Goal: Use online tool/utility: Utilize a website feature to perform a specific function

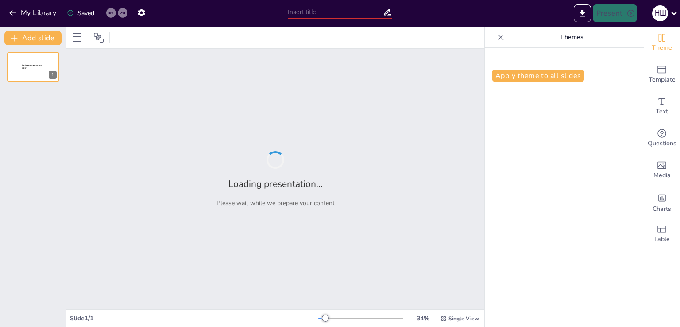
type input "Верес: рослина, що стала символом вересня"
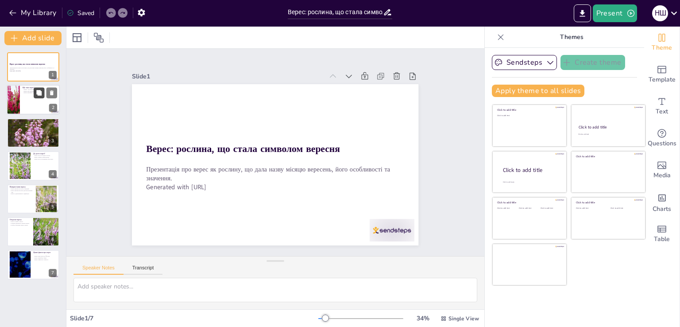
click at [41, 97] on button at bounding box center [39, 93] width 11 height 11
type textarea "Верес - це не просто рослина, а багаторічний вид, який може рости багато років.…"
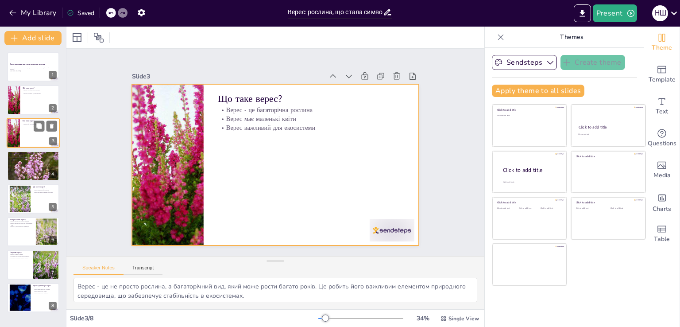
click at [29, 140] on div at bounding box center [33, 133] width 53 height 30
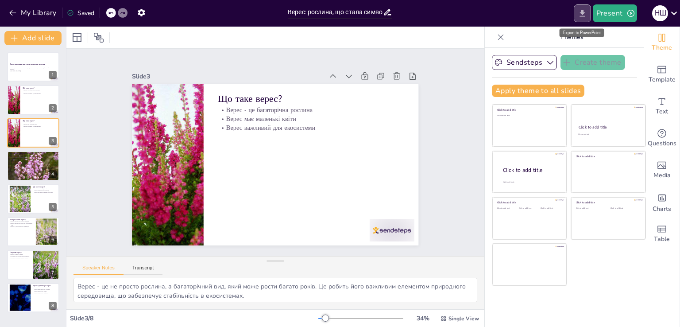
click at [582, 19] on button "Export to PowerPoint" at bounding box center [581, 13] width 17 height 18
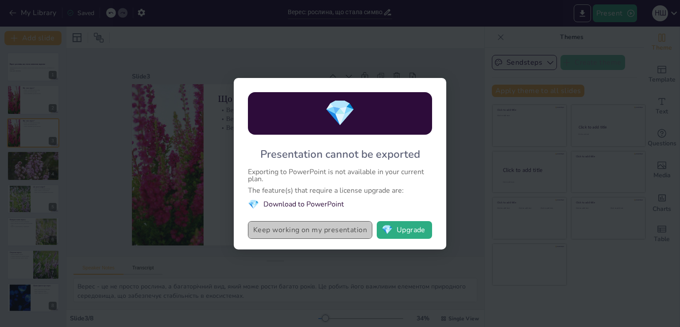
click at [347, 230] on button "Keep working on my presentation" at bounding box center [310, 230] width 124 height 18
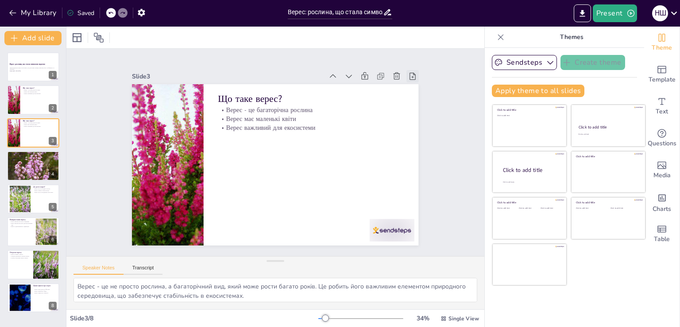
click at [415, 86] on icon at bounding box center [420, 91] width 10 height 10
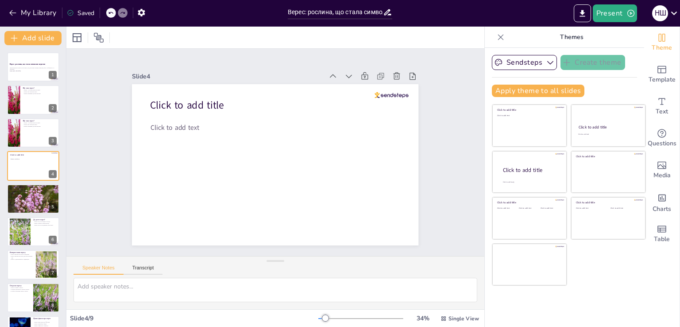
click at [111, 14] on icon at bounding box center [110, 12] width 5 height 5
click at [111, 14] on div "My Library Saving......" at bounding box center [79, 12] width 159 height 16
click at [29, 96] on div at bounding box center [33, 100] width 53 height 30
type textarea "Верес - це не просто рослина, а багаторічний вид, який може рости багато років.…"
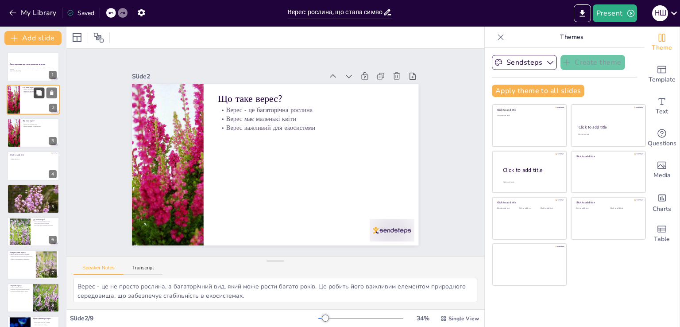
click at [41, 91] on icon at bounding box center [38, 92] width 5 height 5
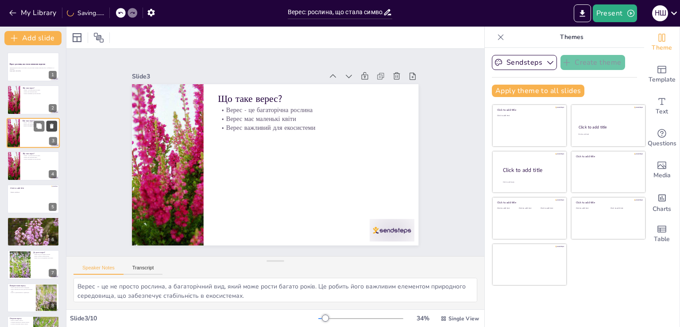
click at [55, 126] on icon at bounding box center [52, 126] width 6 height 6
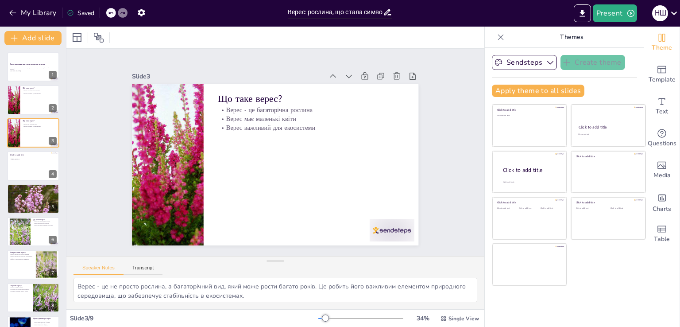
drag, startPoint x: 21, startPoint y: 108, endPoint x: 453, endPoint y: 177, distance: 436.9
click at [453, 177] on div "Slide 1 Верес: рослина, що стала символом вересня Презентація про верес як росл…" at bounding box center [276, 152] width 452 height 289
click at [21, 64] on strong "Верес: рослина, що стала символом вересня" at bounding box center [27, 64] width 36 height 2
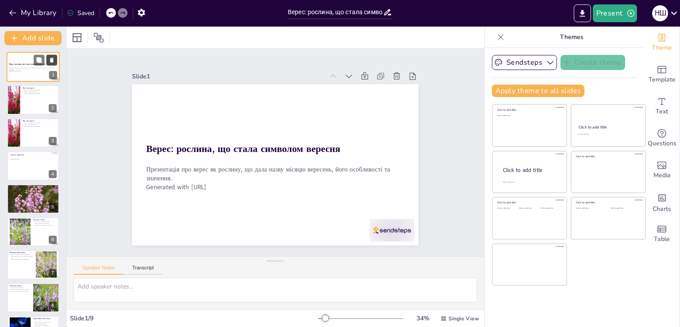
click at [53, 61] on icon at bounding box center [52, 60] width 6 height 6
type textarea "Верес - це не просто рослина, а багаторічний вид, який може рости багато років.…"
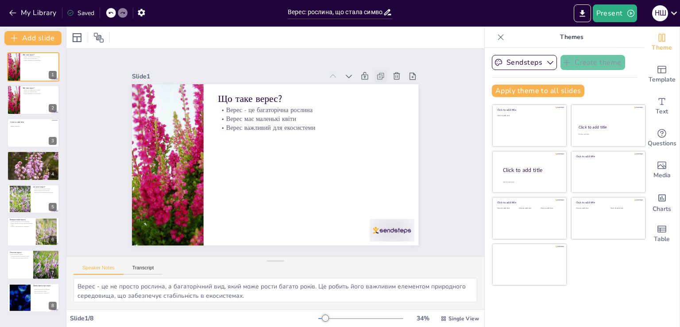
click at [385, 87] on icon at bounding box center [386, 88] width 3 height 3
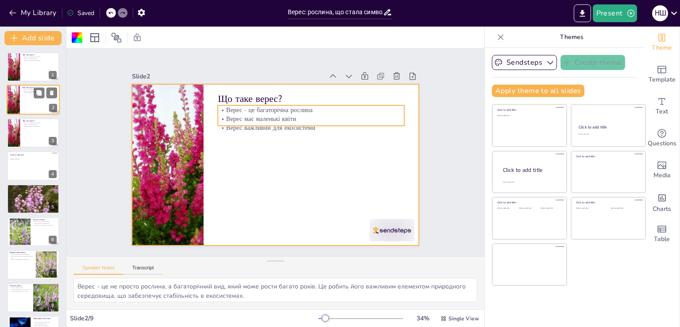
click at [27, 89] on p "Верес - це багаторічна рослина" at bounding box center [40, 90] width 35 height 2
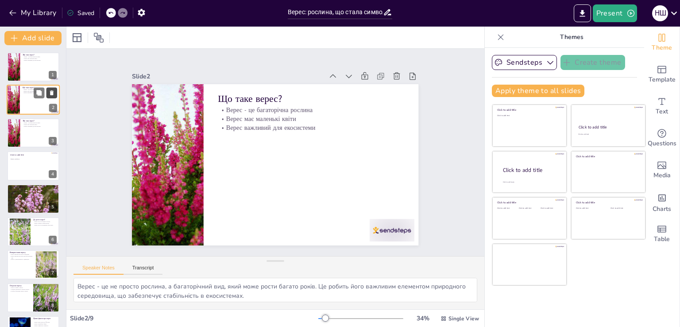
click at [53, 90] on icon at bounding box center [52, 93] width 6 height 6
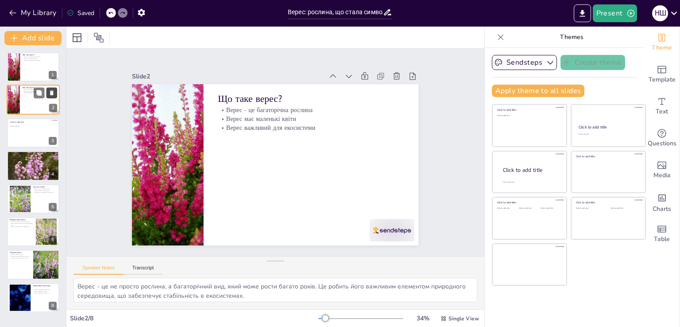
click at [52, 92] on icon at bounding box center [52, 93] width 4 height 5
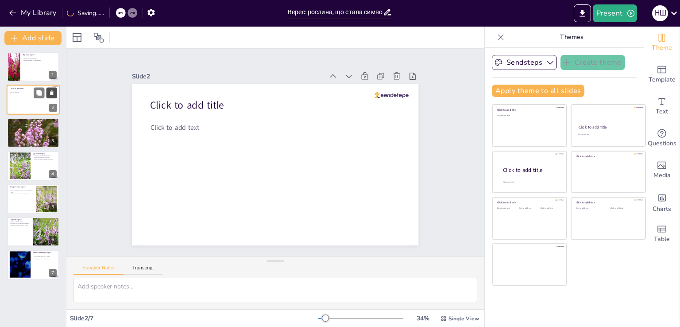
click at [54, 93] on icon at bounding box center [52, 93] width 6 height 6
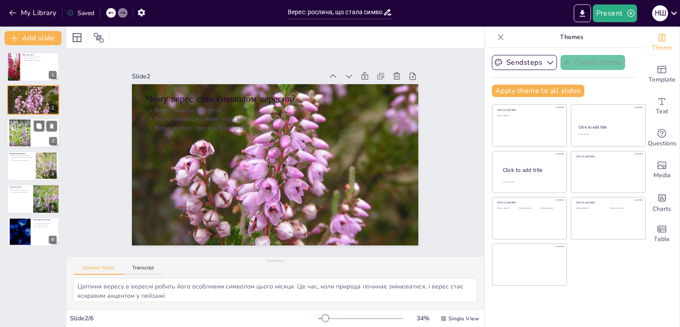
click at [19, 136] on div at bounding box center [20, 132] width 41 height 27
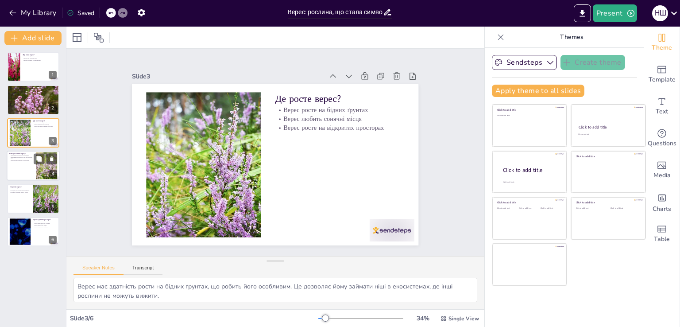
click at [34, 177] on div at bounding box center [33, 165] width 53 height 30
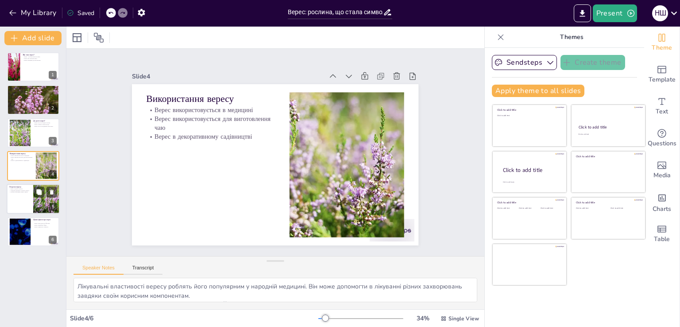
click at [34, 202] on div at bounding box center [46, 199] width 45 height 30
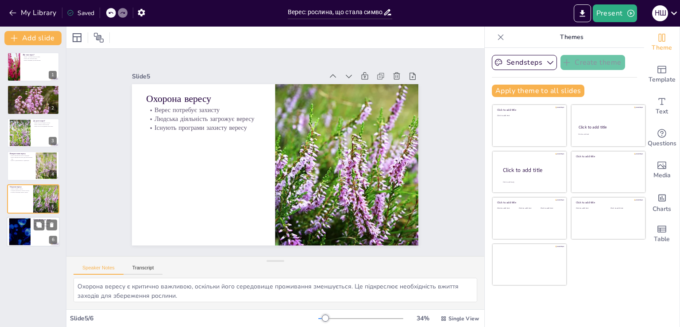
click at [27, 235] on div at bounding box center [20, 231] width 48 height 27
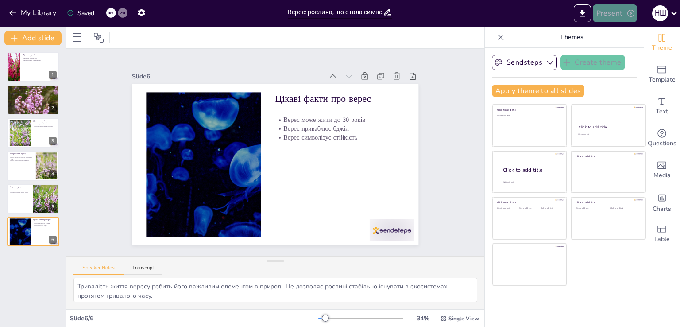
click at [615, 9] on button "Present" at bounding box center [614, 13] width 44 height 18
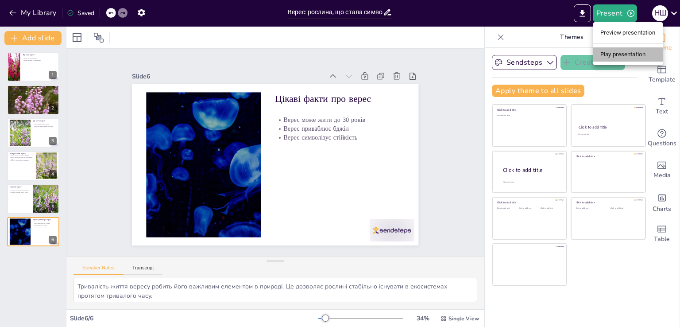
click at [625, 59] on li "Play presentation" at bounding box center [627, 54] width 69 height 14
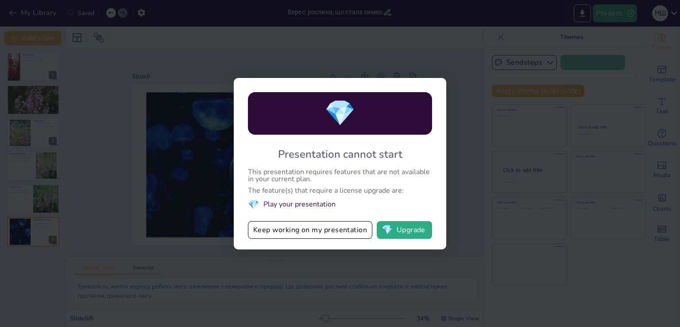
click at [502, 189] on div "💎 Presentation cannot start This presentation requires features that are not av…" at bounding box center [340, 163] width 680 height 327
click at [312, 227] on button "Keep working on my presentation" at bounding box center [310, 230] width 124 height 18
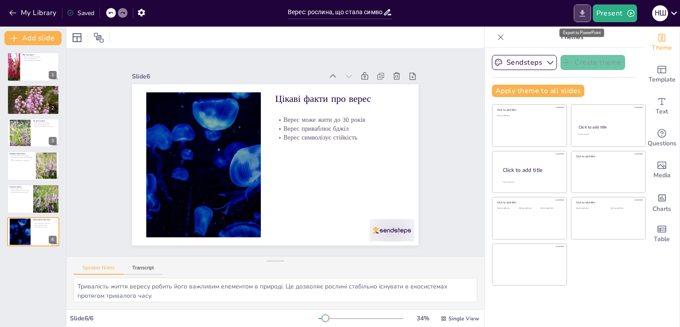
click at [578, 19] on button "Export to PowerPoint" at bounding box center [581, 13] width 17 height 18
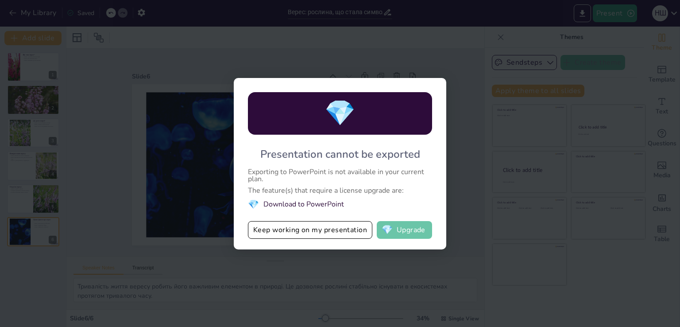
click at [399, 224] on button "💎 Upgrade" at bounding box center [404, 230] width 55 height 18
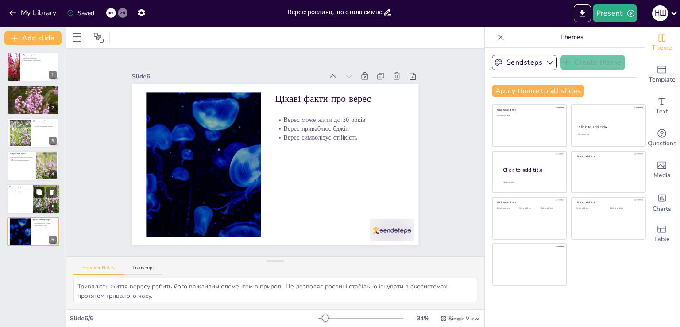
click at [37, 190] on icon at bounding box center [38, 191] width 5 height 5
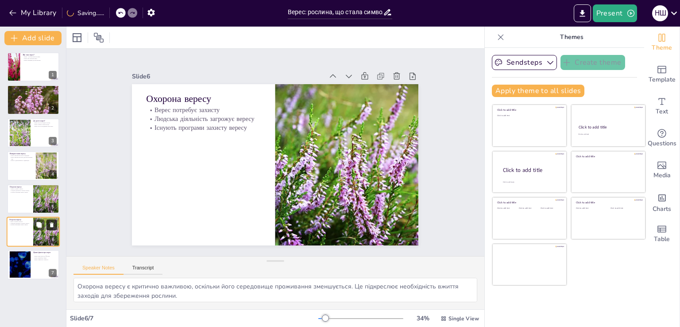
click at [54, 222] on icon at bounding box center [52, 224] width 6 height 6
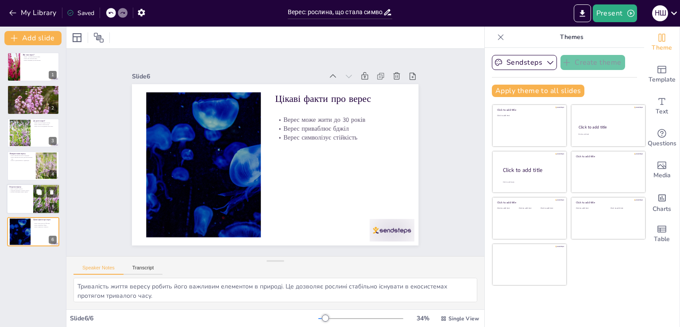
click at [27, 200] on div at bounding box center [33, 199] width 53 height 30
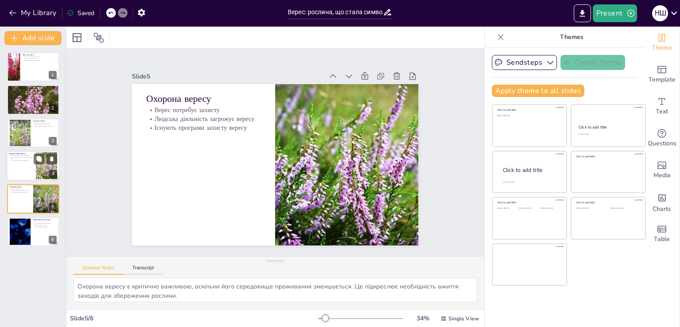
click at [20, 166] on div at bounding box center [33, 165] width 53 height 30
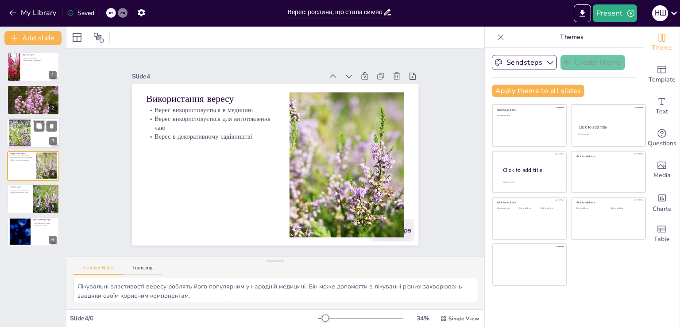
click at [20, 142] on div at bounding box center [20, 132] width 41 height 27
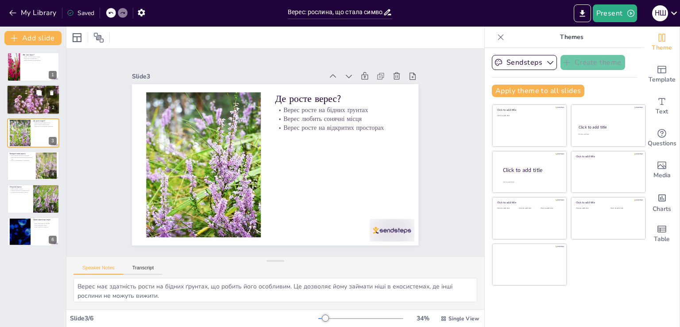
click at [18, 87] on p "Чому верес став символом вересня?" at bounding box center [33, 87] width 48 height 3
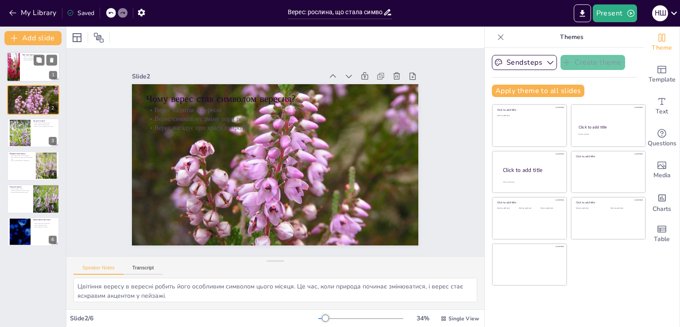
click at [19, 76] on div at bounding box center [13, 67] width 40 height 30
type textarea "Верес - це не просто рослина, а багаторічний вид, який може рости багато років.…"
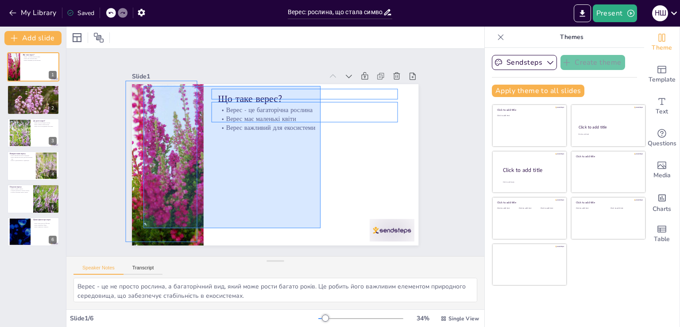
drag, startPoint x: 320, startPoint y: 228, endPoint x: 140, endPoint y: 84, distance: 230.8
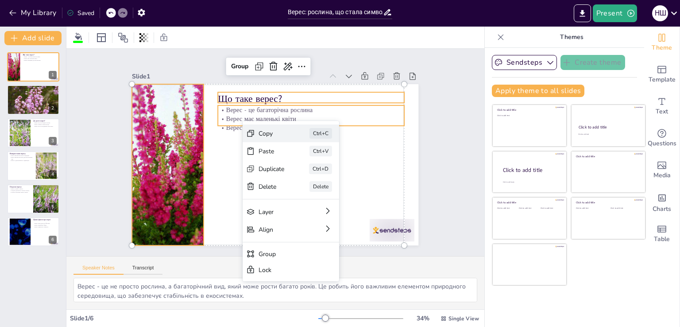
click at [321, 183] on div "Copy" at bounding box center [334, 188] width 27 height 11
